Goal: Task Accomplishment & Management: Manage account settings

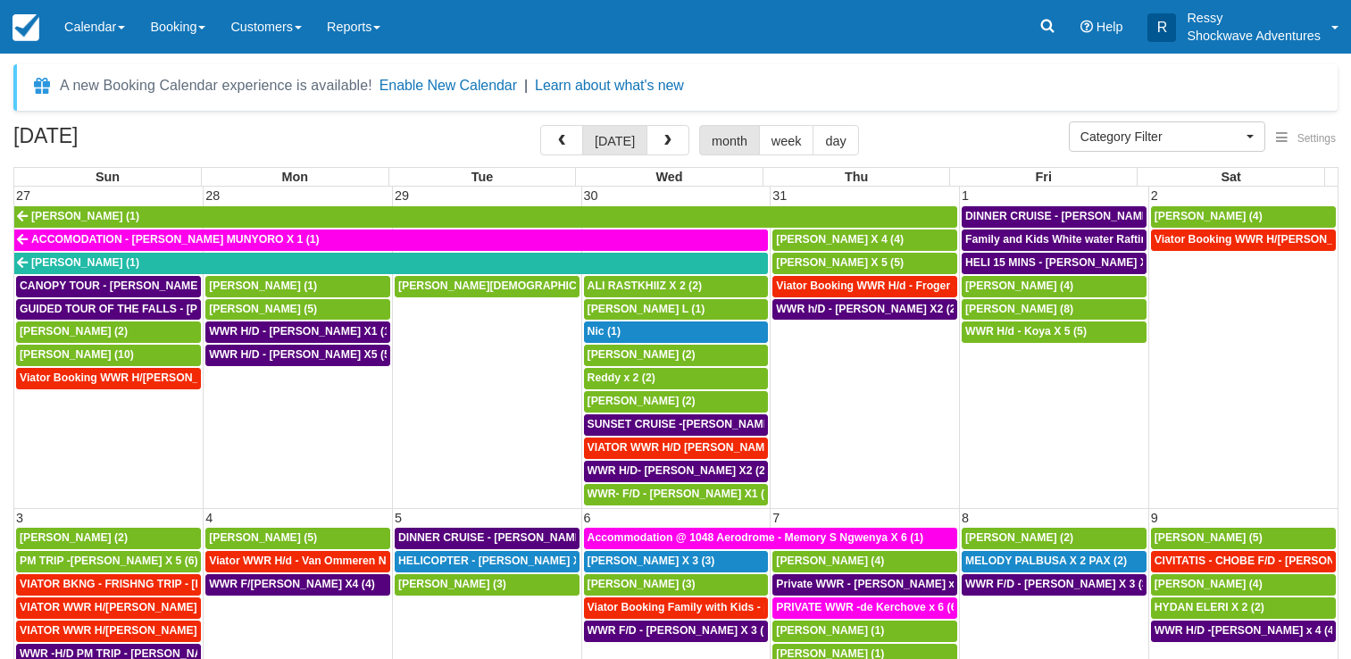
select select
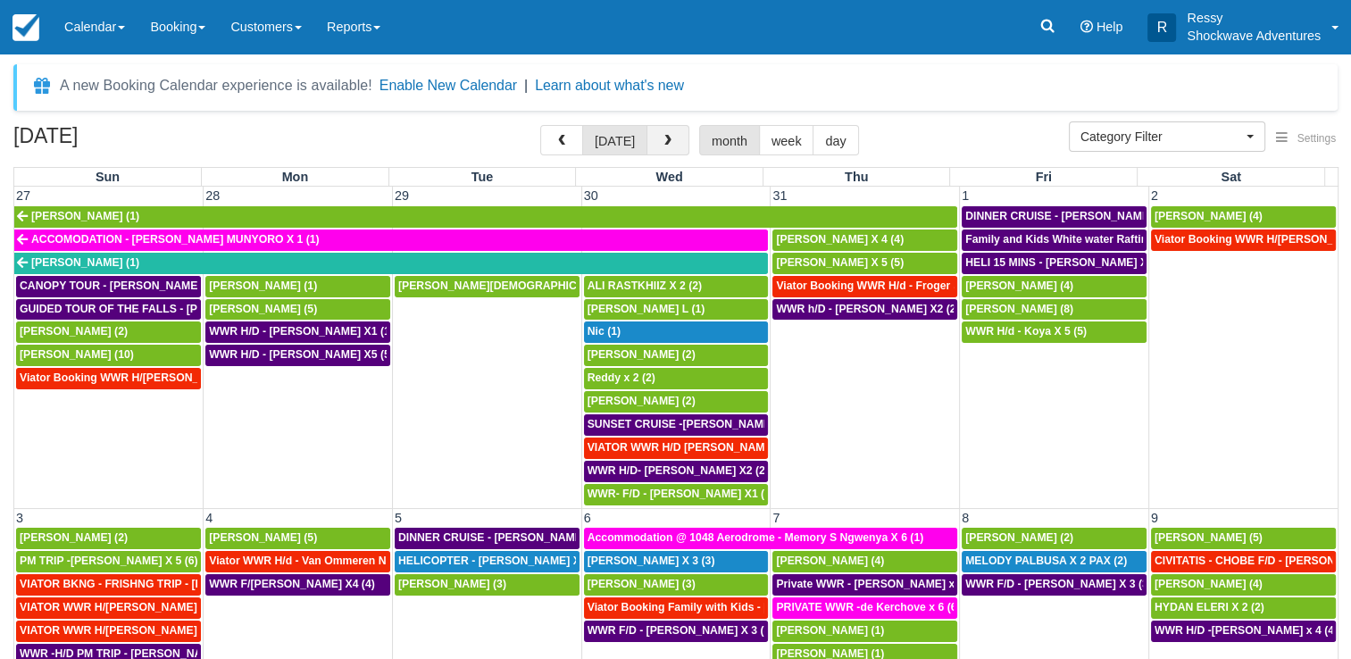
click at [661, 142] on span "button" at bounding box center [667, 141] width 12 height 12
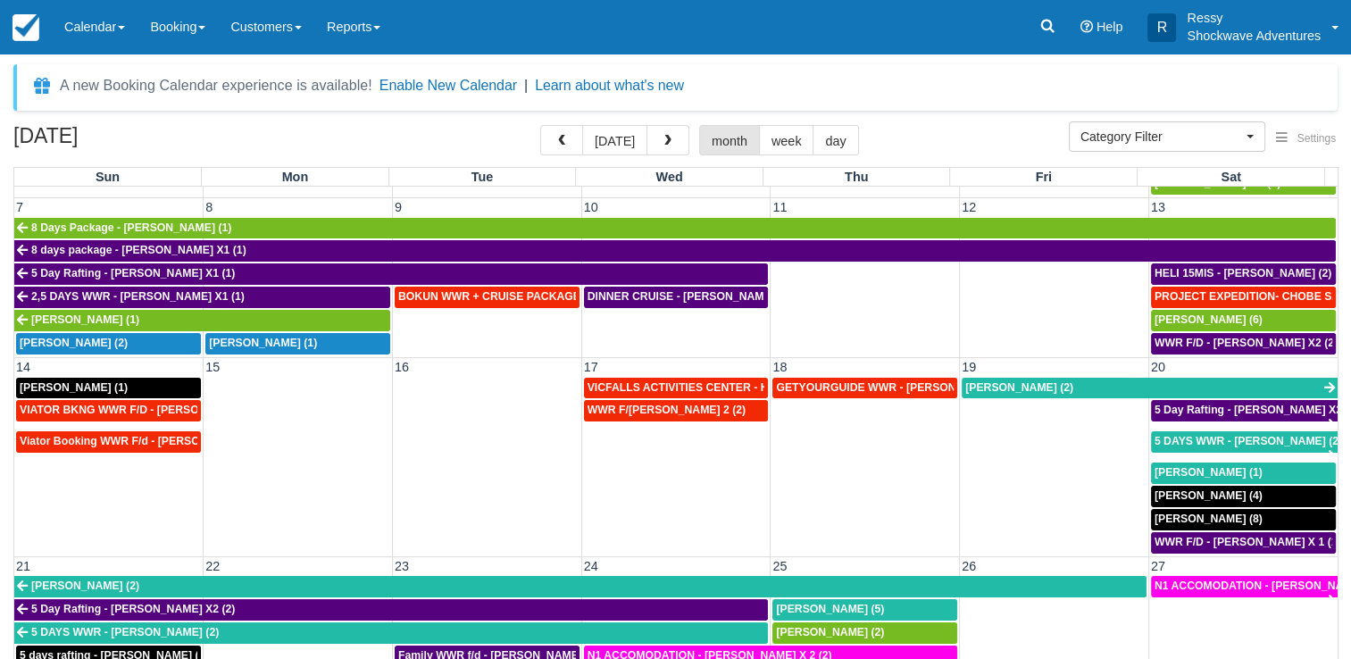
scroll to position [346, 0]
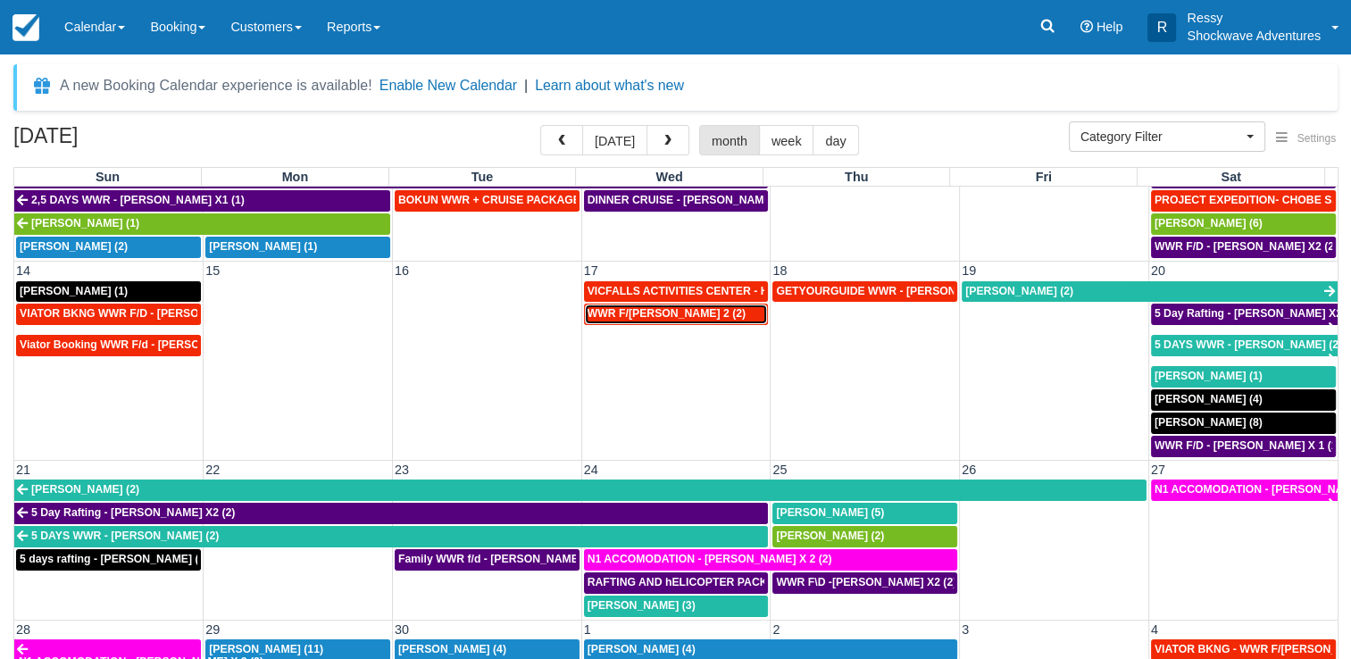
click at [660, 307] on span "WWR F/d - Vacca, Ashley X 2 (2)" at bounding box center [666, 313] width 158 height 12
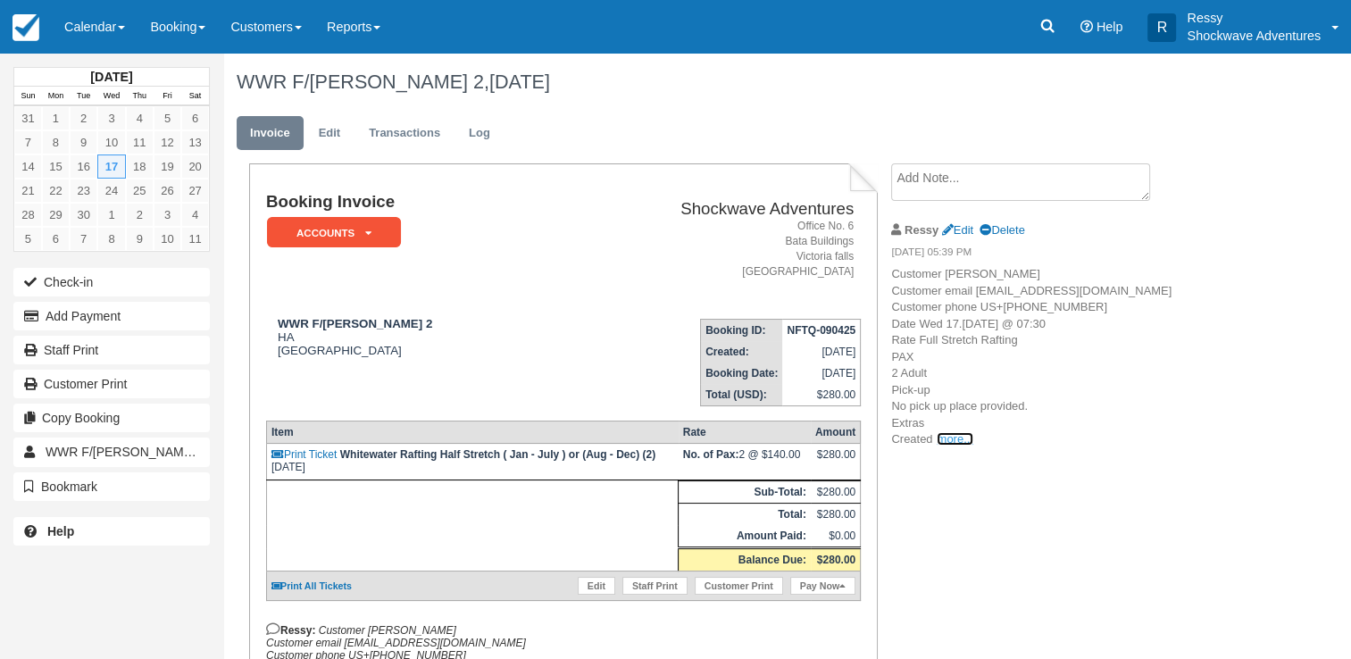
click at [951, 445] on link "more..." at bounding box center [954, 438] width 36 height 13
click at [76, 30] on link "Calendar" at bounding box center [95, 27] width 86 height 54
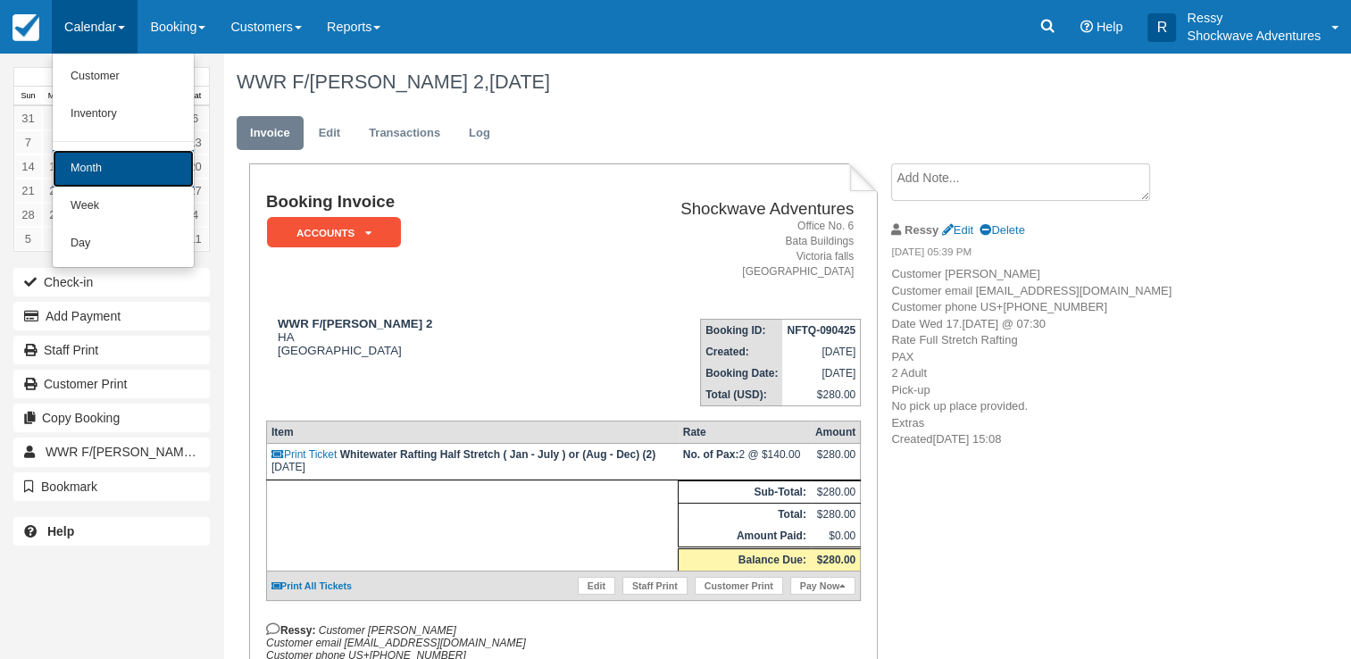
click at [103, 173] on link "Month" at bounding box center [123, 168] width 141 height 37
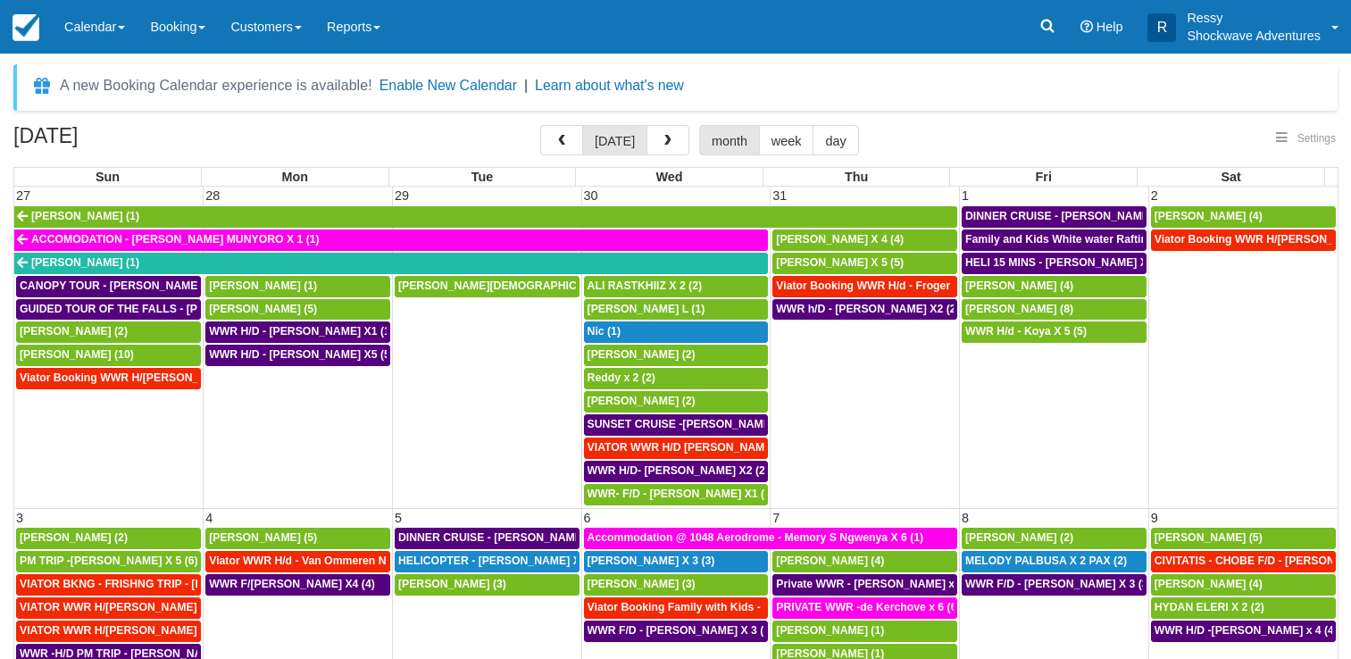
select select
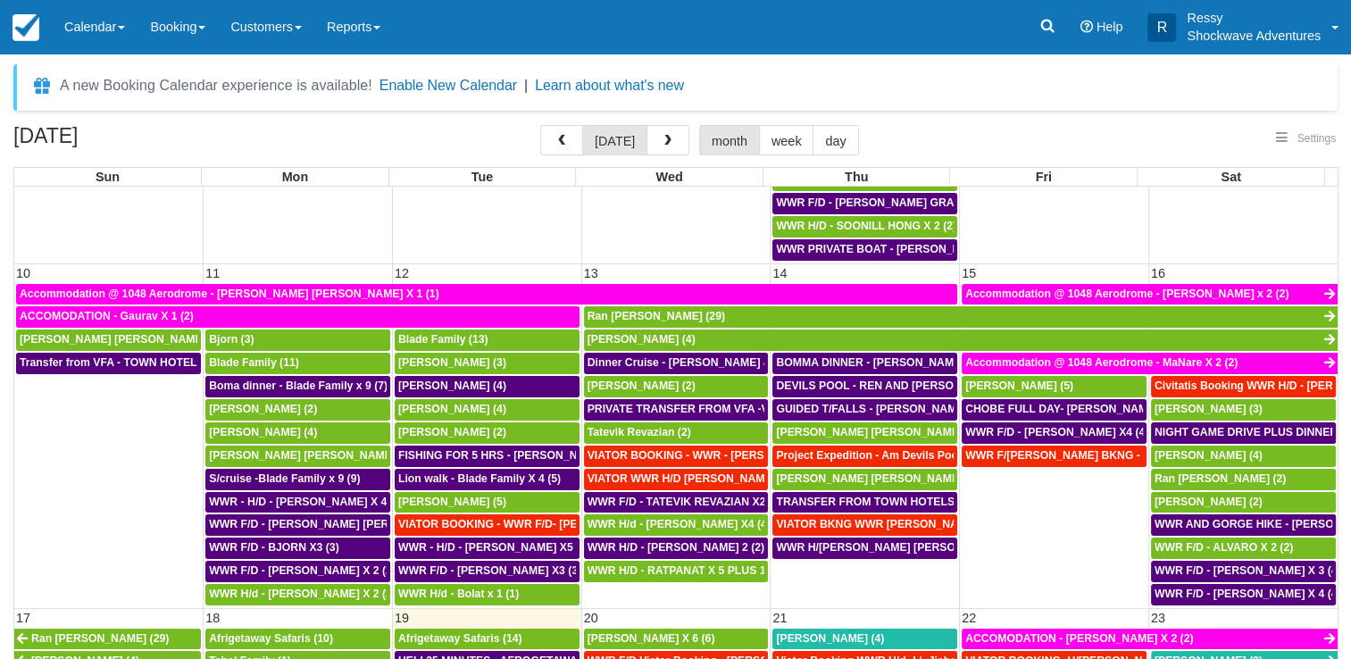
select select
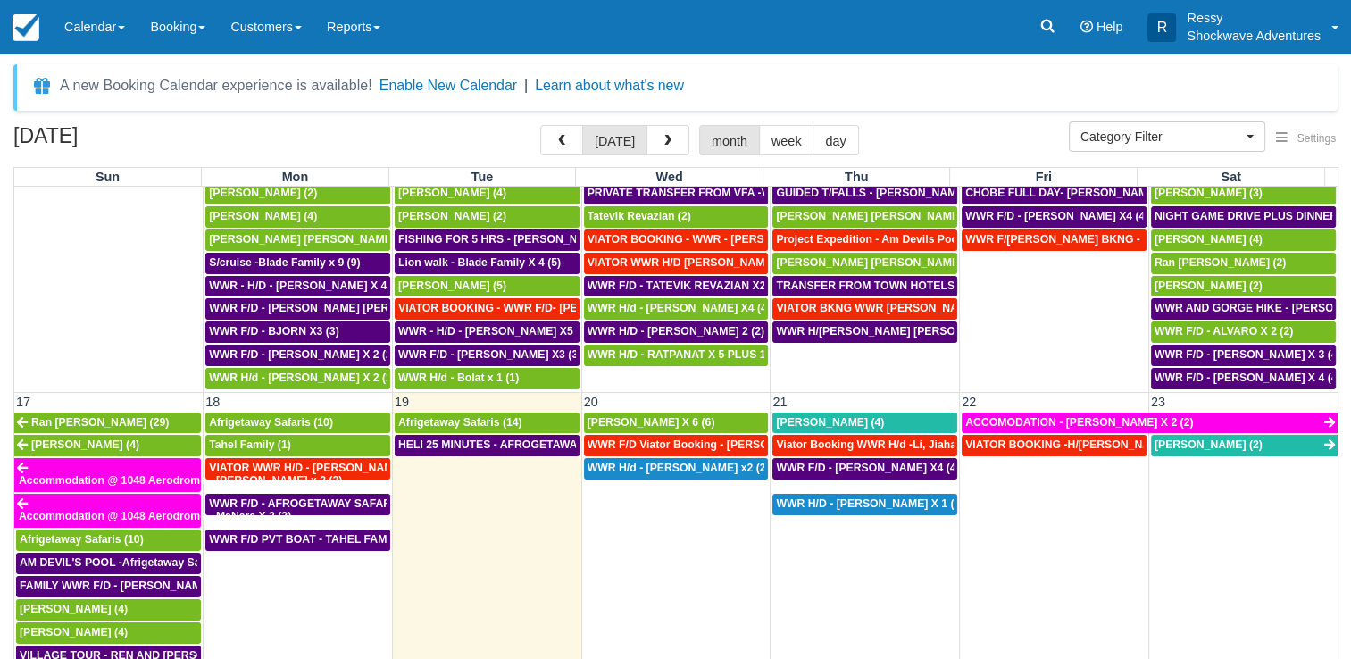
scroll to position [893, 0]
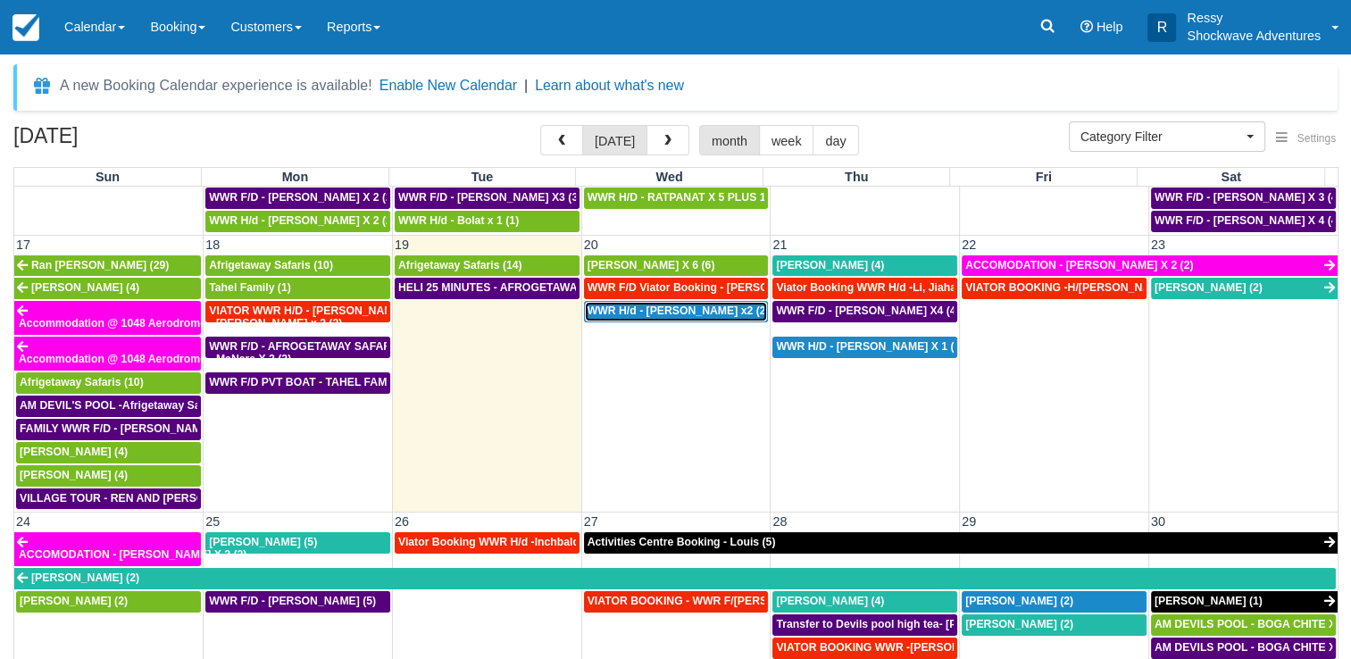
click at [657, 304] on span "WWR H/d - [PERSON_NAME] x2 (2)" at bounding box center [678, 310] width 182 height 12
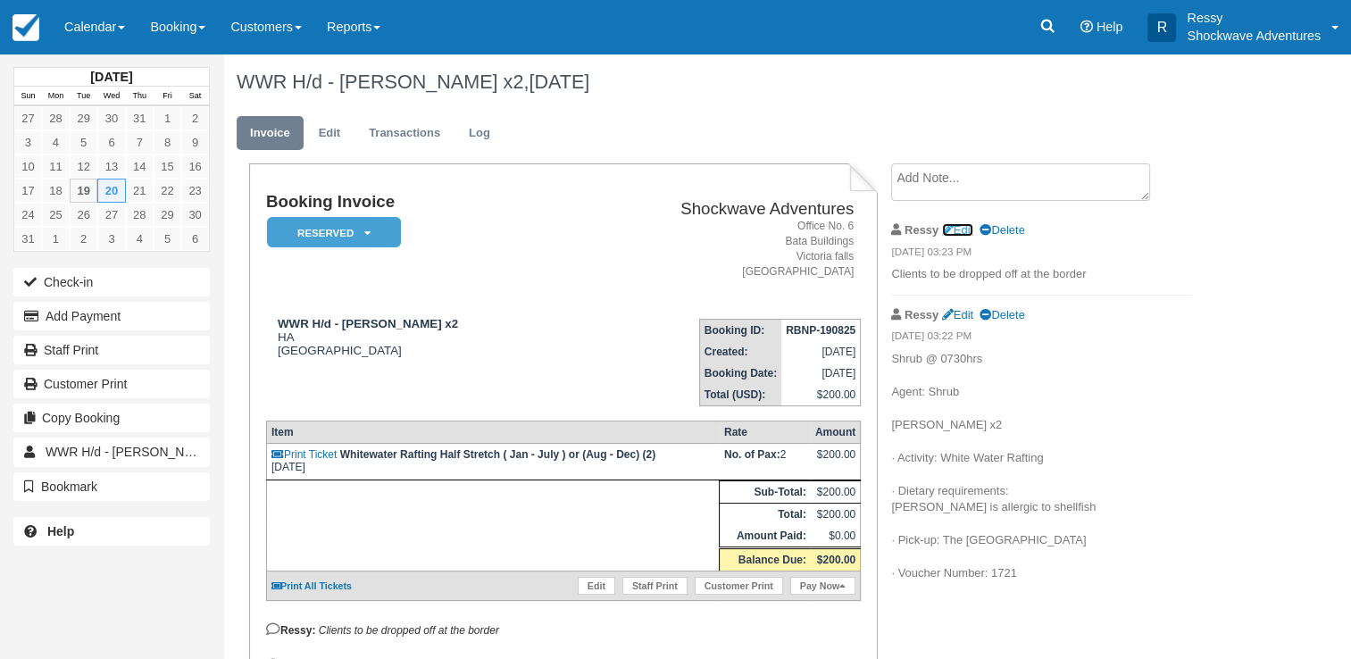
click at [971, 229] on link "Edit" at bounding box center [957, 229] width 31 height 13
type textarea "Clients to be dropped off at the border"
checkbox input "true"
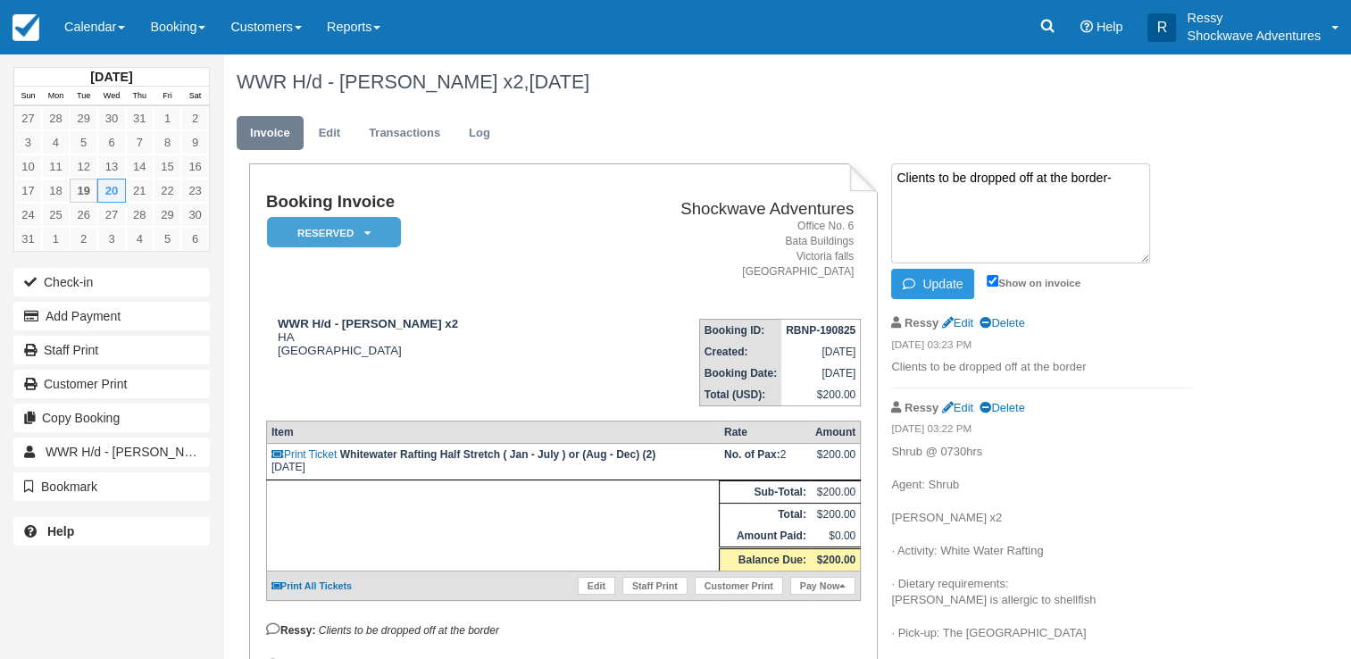
click at [891, 207] on textarea "Clients to be dropped off at the border-" at bounding box center [1020, 213] width 259 height 100
click at [911, 200] on textarea "Clients to be dropped off at the border-" at bounding box center [1020, 213] width 259 height 100
click at [1082, 209] on textarea "Clients to be dropped off at the border-" at bounding box center [1020, 213] width 259 height 100
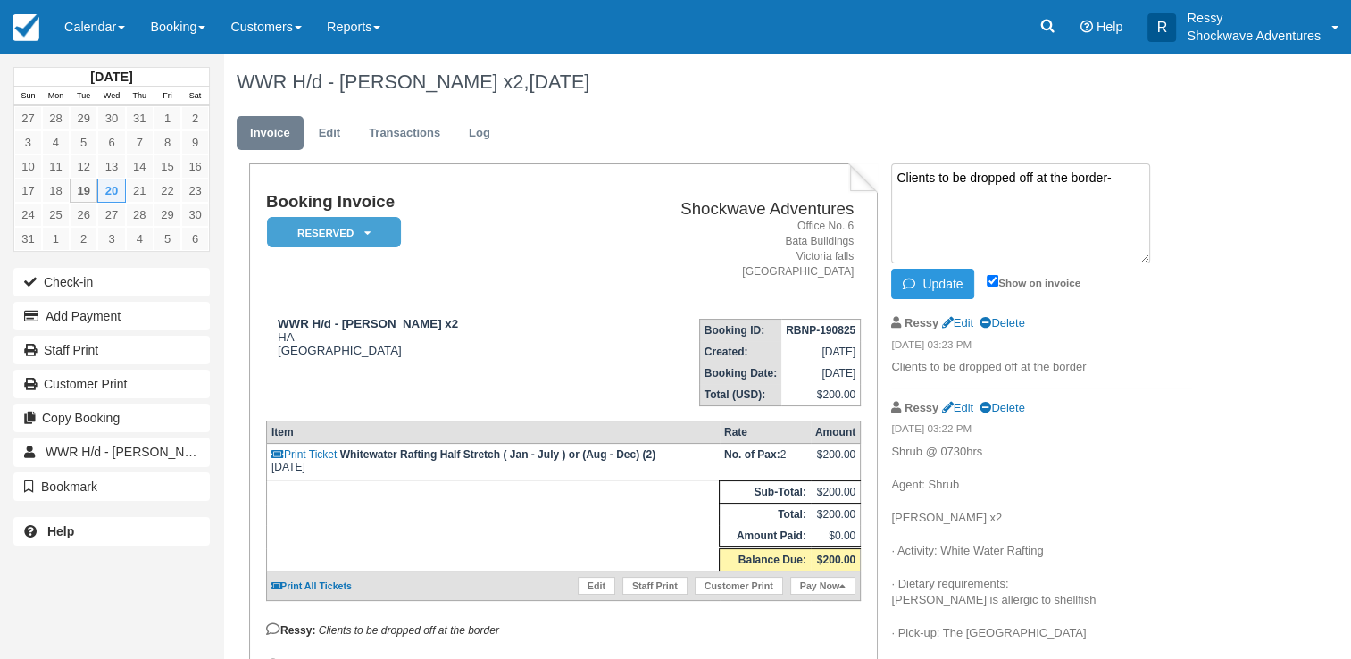
click at [1117, 173] on textarea "Clients to be dropped off at the border-" at bounding box center [1020, 213] width 259 height 100
paste textarea "+260 96 786 6442."
type textarea "Clients to be dropped off at the border- +260 96 786 6442. driver"
click at [944, 279] on button "Update" at bounding box center [932, 284] width 83 height 30
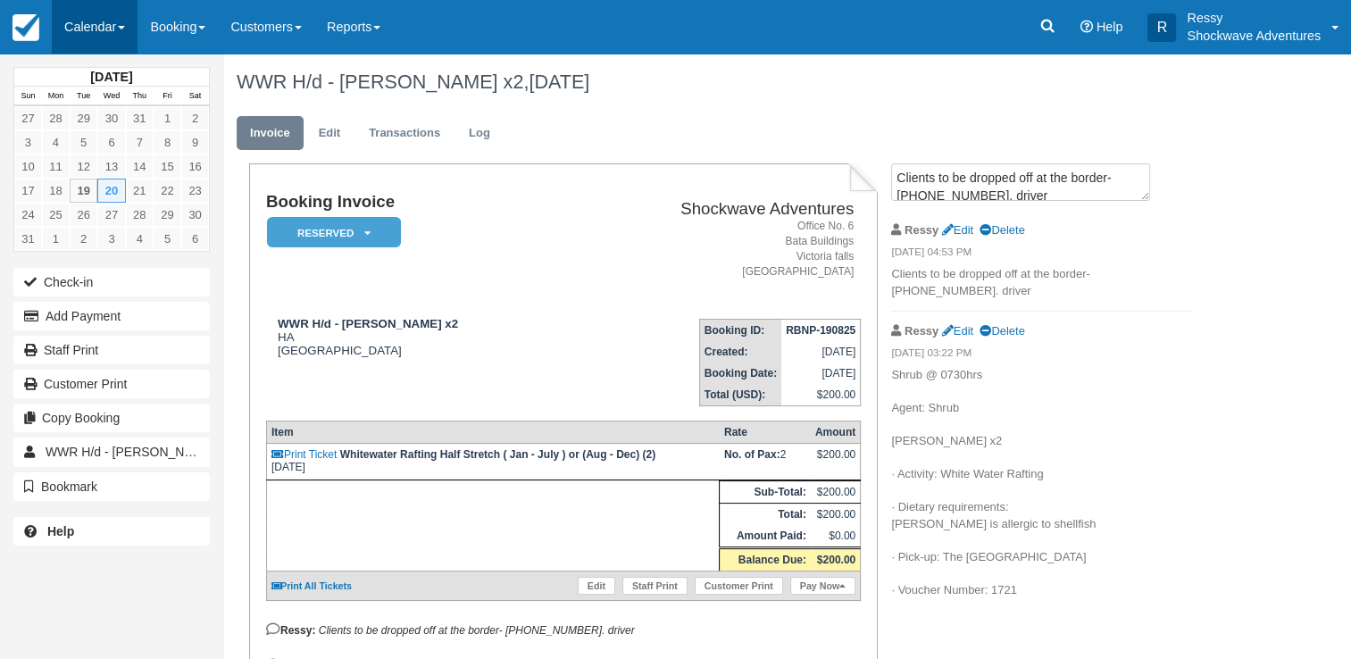
click at [96, 38] on link "Calendar" at bounding box center [95, 27] width 86 height 54
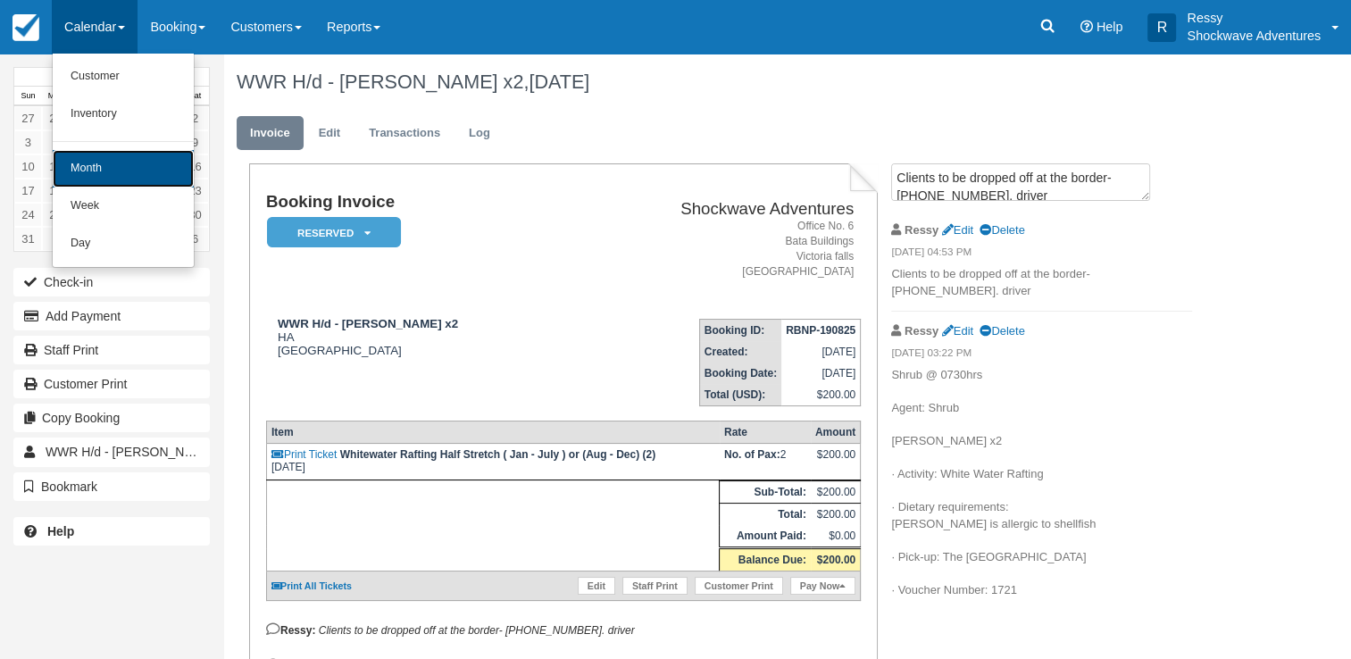
click at [96, 156] on link "Month" at bounding box center [123, 168] width 141 height 37
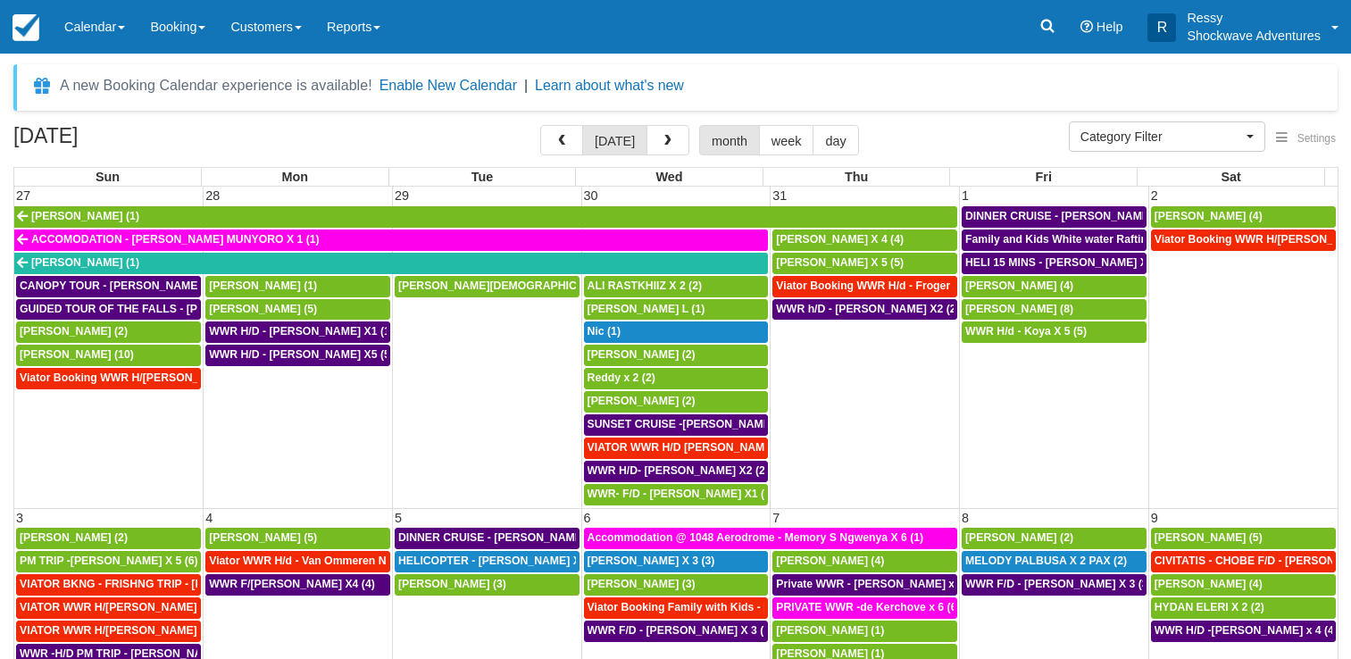
select select
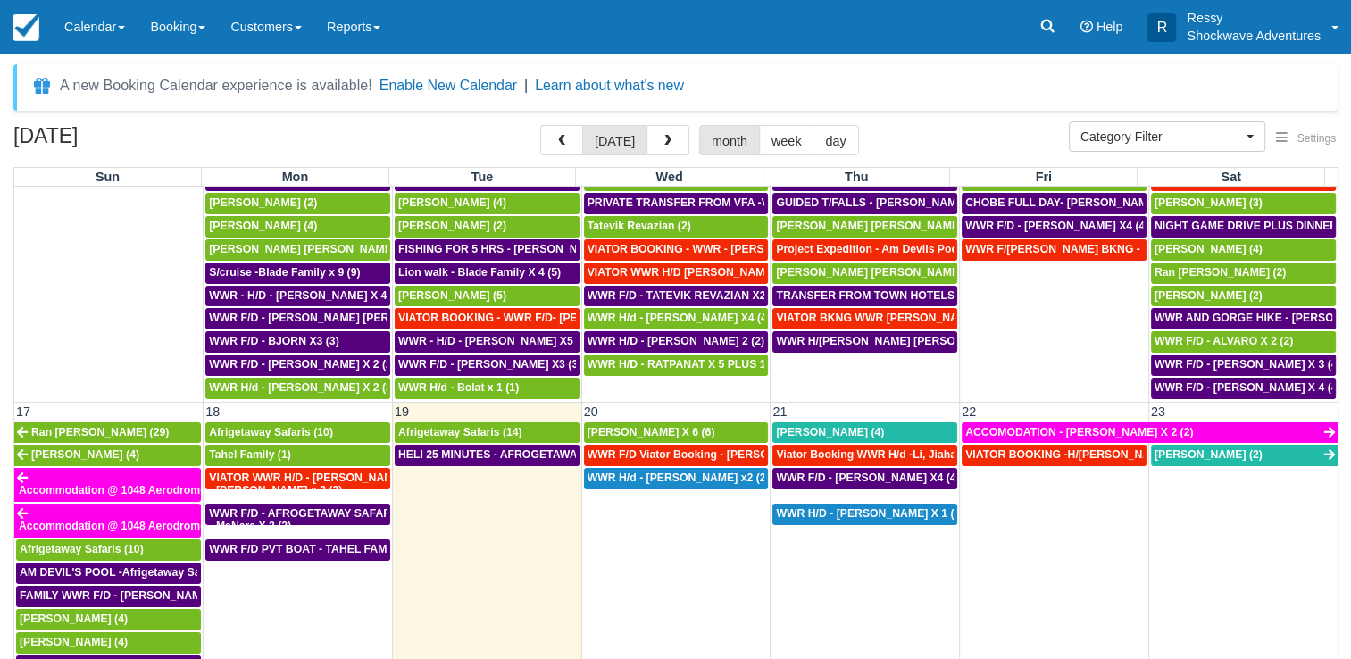
scroll to position [803, 0]
